Goal: Find specific page/section: Find specific page/section

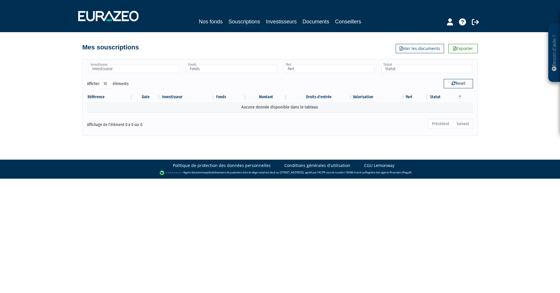
click at [257, 140] on body "Besoin d'aide ? × J'ai besoin d'aide Si vous avez une question à propos du fonc…" at bounding box center [280, 89] width 560 height 179
click at [263, 142] on body "Besoin d'aide ? × J'ai besoin d'aide Si vous avez une question à propos du fonc…" at bounding box center [280, 89] width 560 height 179
drag, startPoint x: 263, startPoint y: 142, endPoint x: 263, endPoint y: 147, distance: 5.1
click at [263, 147] on body "Besoin d'aide ? × J'ai besoin d'aide Si vous avez une question à propos du fonc…" at bounding box center [280, 89] width 560 height 179
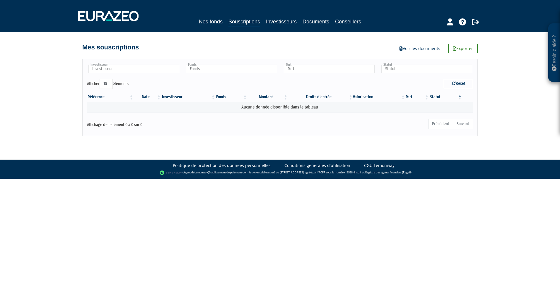
click at [328, 145] on body "Besoin d'aide ? × J'ai besoin d'aide Si vous avez une question à propos du fonc…" at bounding box center [280, 89] width 560 height 179
click at [335, 133] on div "Investisseur Investisseur Fonds Fonds Part Part Statut Statut Afficher 10 25 50…" at bounding box center [279, 97] width 395 height 77
click at [331, 142] on body "Besoin d'aide ? × J'ai besoin d'aide Si vous avez une question à propos du fonc…" at bounding box center [280, 89] width 560 height 179
click at [304, 144] on body "Besoin d'aide ? × J'ai besoin d'aide Si vous avez une question à propos du fonc…" at bounding box center [280, 89] width 560 height 179
click at [247, 21] on link "Souscriptions" at bounding box center [244, 22] width 32 height 9
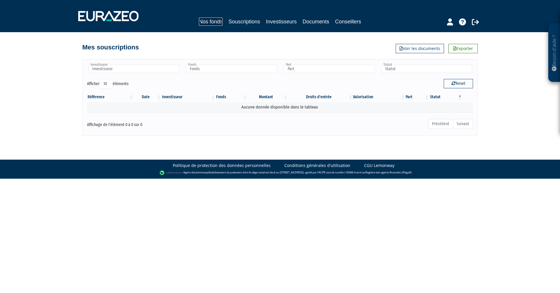
click at [215, 20] on link "Nos fonds" at bounding box center [211, 22] width 24 height 8
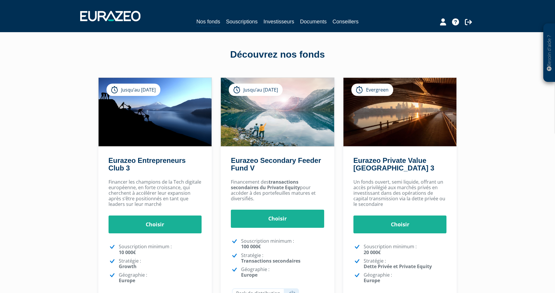
click at [215, 36] on div "Découvrez nos fonds Eurazeo Entrepreneurs Club 3 Jusqu’au [DATE] [GEOGRAPHIC_DA…" at bounding box center [278, 195] width 342 height 326
click at [272, 39] on div "Découvrez nos fonds Eurazeo Entrepreneurs Club 3 Jusqu’au [DATE] [GEOGRAPHIC_DA…" at bounding box center [278, 195] width 342 height 326
click at [341, 41] on div "Découvrez nos fonds Eurazeo Entrepreneurs Club 3 Jusqu’au [DATE] [GEOGRAPHIC_DA…" at bounding box center [278, 195] width 342 height 326
click at [403, 39] on div "Découvrez nos fonds Eurazeo Entrepreneurs Club 3 Jusqu’au [DATE] [GEOGRAPHIC_DA…" at bounding box center [278, 195] width 342 height 326
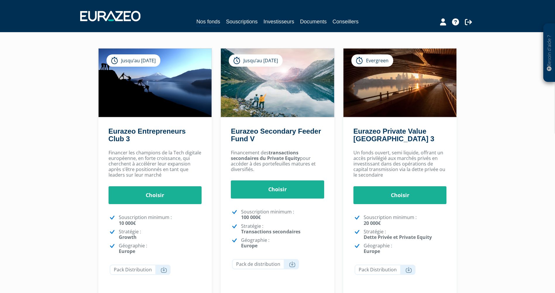
scroll to position [59, 0]
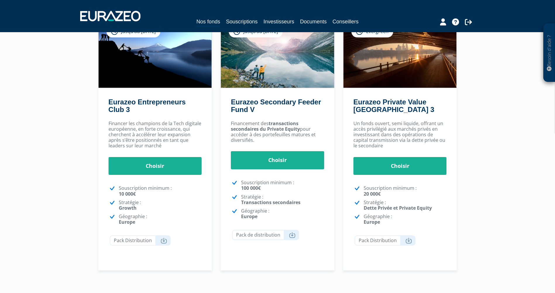
click at [467, 99] on div "Besoin d'aide ? × J'ai besoin d'aide Si vous avez une question à propos du fonc…" at bounding box center [277, 120] width 555 height 359
click at [339, 112] on div "Eurazeo Private Value [GEOGRAPHIC_DATA] 3 Evergreen [GEOGRAPHIC_DATA] [GEOGRAPH…" at bounding box center [400, 145] width 123 height 252
click at [69, 129] on div "Besoin d'aide ? × J'ai besoin d'aide Si vous avez une question à propos du fonc…" at bounding box center [277, 120] width 555 height 359
click at [213, 123] on div "Eurazeo Entrepreneurs Club 3 Jusqu’au [DATE] [GEOGRAPHIC_DATA] [GEOGRAPHIC_DATA…" at bounding box center [155, 145] width 123 height 252
click at [340, 122] on div "Eurazeo Private Value [GEOGRAPHIC_DATA] 3 Evergreen [GEOGRAPHIC_DATA] [GEOGRAPH…" at bounding box center [400, 145] width 123 height 252
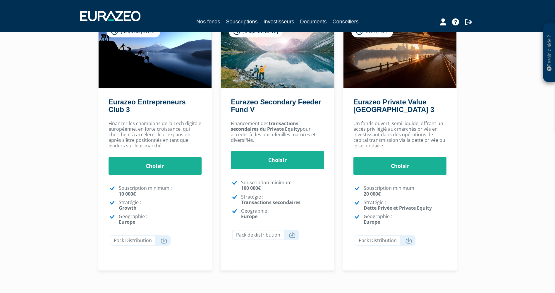
click at [479, 133] on div "Besoin d'aide ? × J'ai besoin d'aide Si vous avez une question à propos du fonc…" at bounding box center [277, 120] width 555 height 359
click at [340, 181] on div "Eurazeo Private Value [GEOGRAPHIC_DATA] 3 Evergreen [GEOGRAPHIC_DATA] [GEOGRAPH…" at bounding box center [400, 145] width 123 height 252
click at [467, 161] on div "Besoin d'aide ? × J'ai besoin d'aide Si vous avez une question à propos du fonc…" at bounding box center [277, 120] width 555 height 359
drag, startPoint x: 482, startPoint y: 174, endPoint x: 484, endPoint y: 170, distance: 4.5
click at [482, 174] on div "Besoin d'aide ? × J'ai besoin d'aide Si vous avez une question à propos du fonc…" at bounding box center [277, 120] width 555 height 359
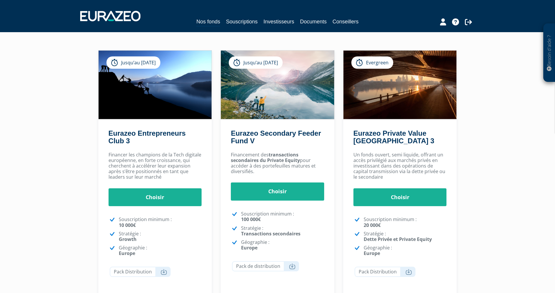
scroll to position [0, 0]
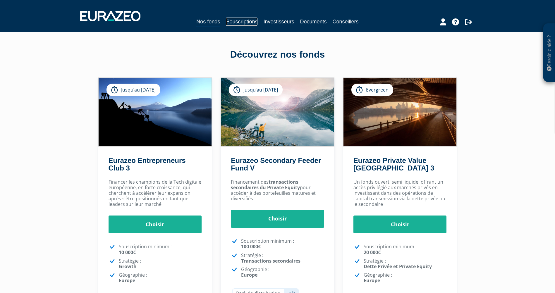
click at [237, 21] on link "Souscriptions" at bounding box center [242, 22] width 32 height 8
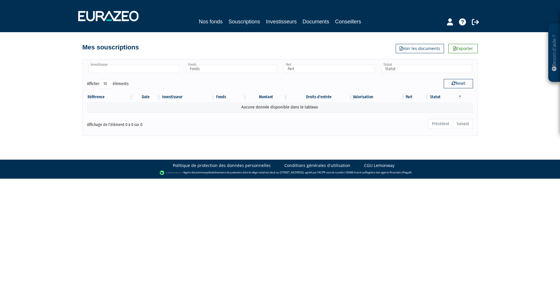
click at [142, 72] on input "text" at bounding box center [133, 69] width 91 height 8
click at [214, 69] on input "text" at bounding box center [231, 69] width 91 height 8
type input "Investisseur"
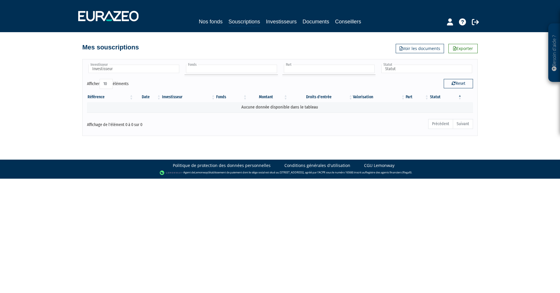
type input "Fonds"
click at [318, 67] on input "text" at bounding box center [329, 69] width 91 height 8
click at [410, 66] on input "text" at bounding box center [426, 69] width 91 height 8
type input "Part"
type input "Statut"
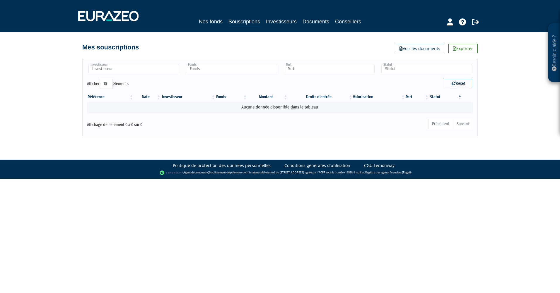
click at [303, 145] on body "Besoin d'aide ? × J'ai besoin d'aide Si vous avez une question à propos du fonc…" at bounding box center [280, 89] width 560 height 179
click at [289, 141] on body "Besoin d'aide ? × J'ai besoin d'aide Si vous avez une question à propos du fonc…" at bounding box center [280, 89] width 560 height 179
click at [283, 145] on body "Besoin d'aide ? × J'ai besoin d'aide Si vous avez une question à propos du fonc…" at bounding box center [280, 89] width 560 height 179
click at [284, 145] on body "Besoin d'aide ? × J'ai besoin d'aide Si vous avez une question à propos du fonc…" at bounding box center [280, 89] width 560 height 179
click at [280, 145] on body "Besoin d'aide ? × J'ai besoin d'aide Si vous avez une question à propos du fonc…" at bounding box center [280, 89] width 560 height 179
